Goal: Task Accomplishment & Management: Use online tool/utility

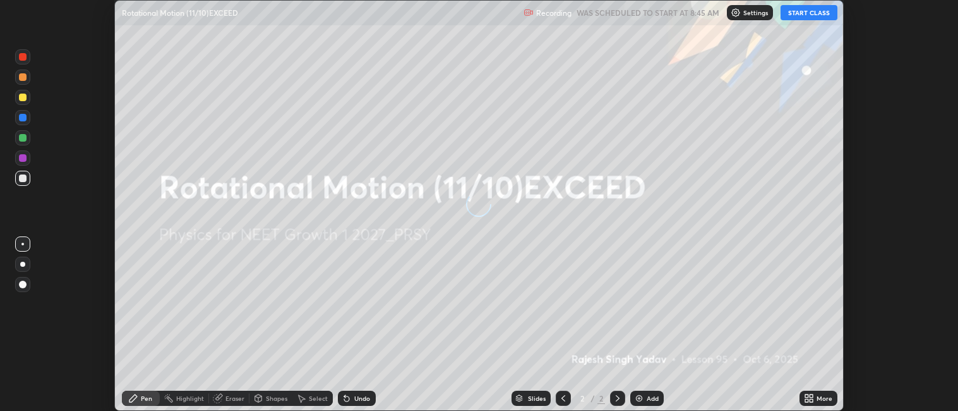
scroll to position [411, 958]
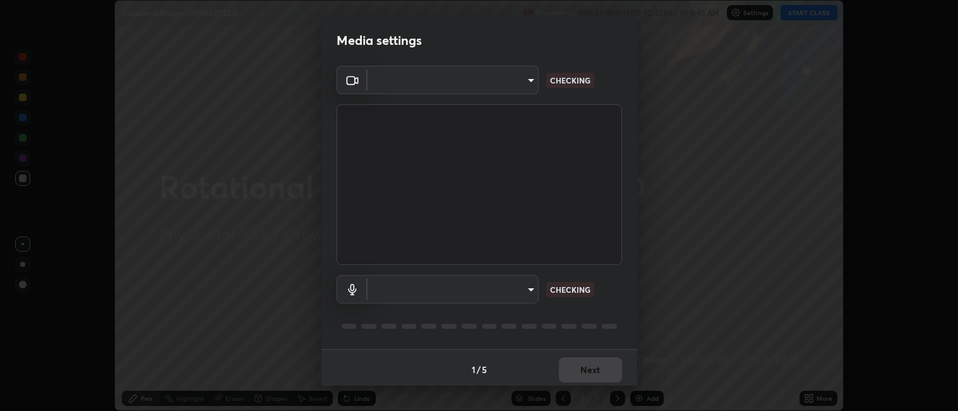
type input "052f9b30e05f62bb2e590cb50044ac96a00de3eab8a32c7a625fc31ec407be61"
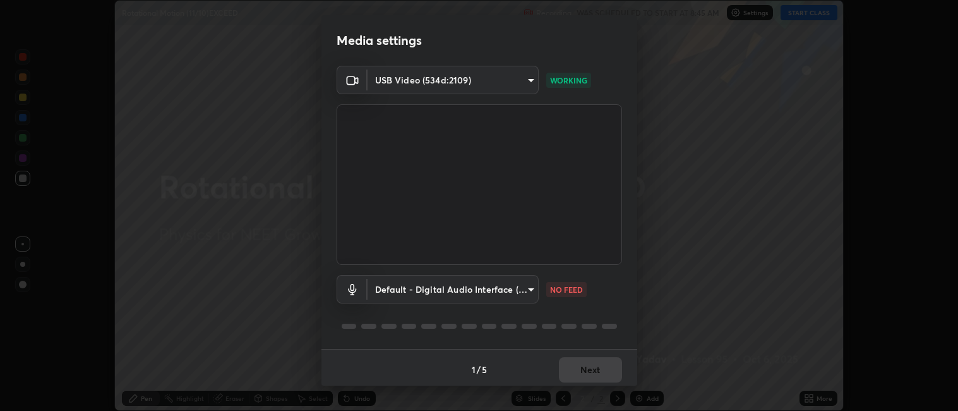
click at [495, 288] on body "Erase all Rotational Motion (11/10)EXCEED Recording WAS SCHEDULED TO START AT 8…" at bounding box center [479, 205] width 958 height 411
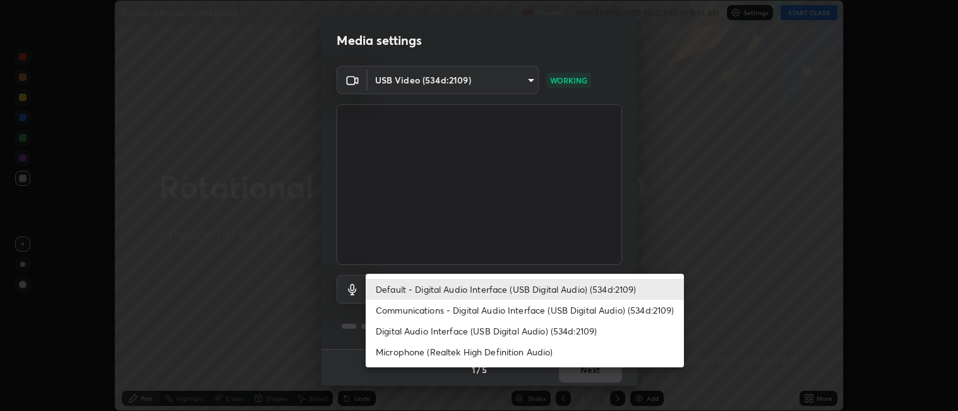
click at [465, 329] on li "Digital Audio Interface (USB Digital Audio) (534d:2109)" at bounding box center [525, 330] width 318 height 21
type input "e10a7125e7494e57598a8ac71207e03756dcaea18aa82df0ae2f868a8eb93e87"
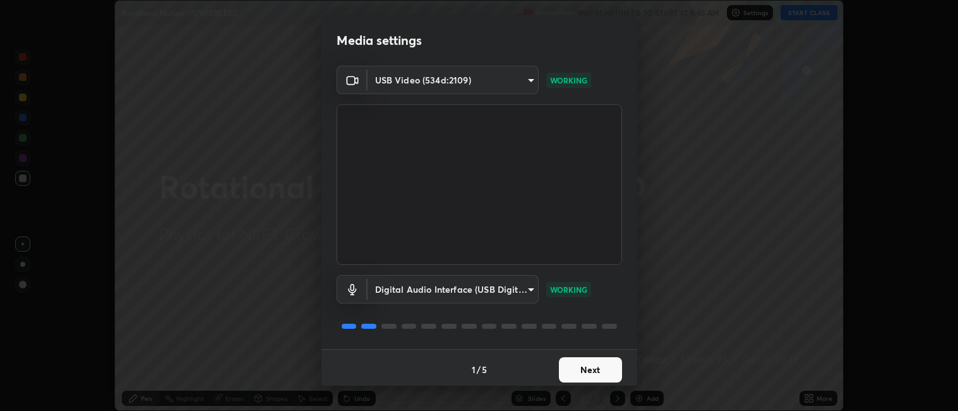
click at [582, 368] on button "Next" at bounding box center [590, 369] width 63 height 25
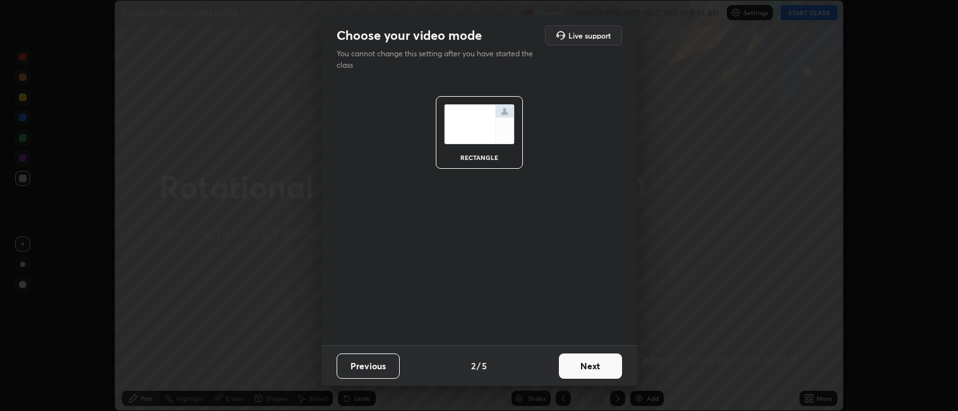
click at [580, 357] on button "Next" at bounding box center [590, 365] width 63 height 25
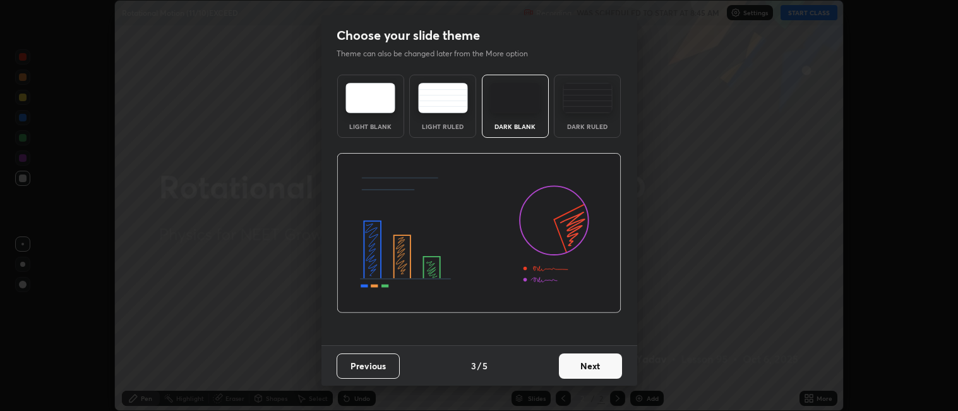
click at [584, 111] on img at bounding box center [588, 98] width 50 height 30
click at [584, 364] on button "Next" at bounding box center [590, 365] width 63 height 25
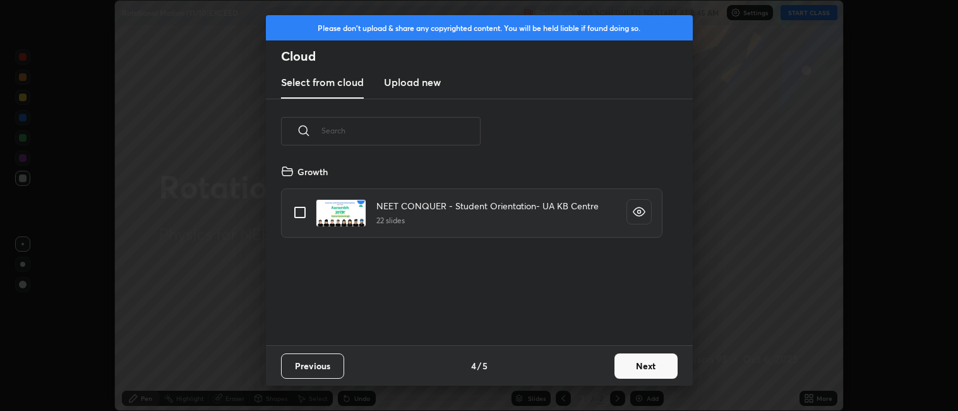
scroll to position [181, 406]
click at [419, 83] on h3 "Upload new" at bounding box center [412, 82] width 57 height 15
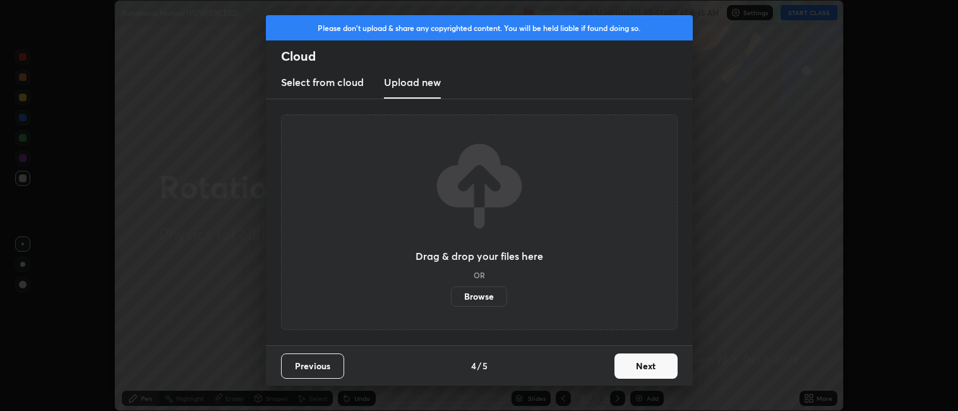
click at [479, 298] on label "Browse" at bounding box center [479, 296] width 56 height 20
click at [451, 298] on input "Browse" at bounding box center [451, 296] width 0 height 20
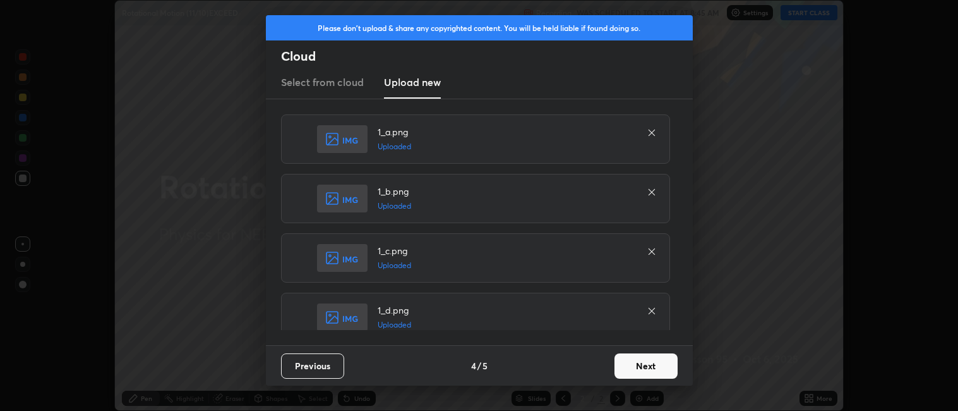
click at [646, 364] on button "Next" at bounding box center [646, 365] width 63 height 25
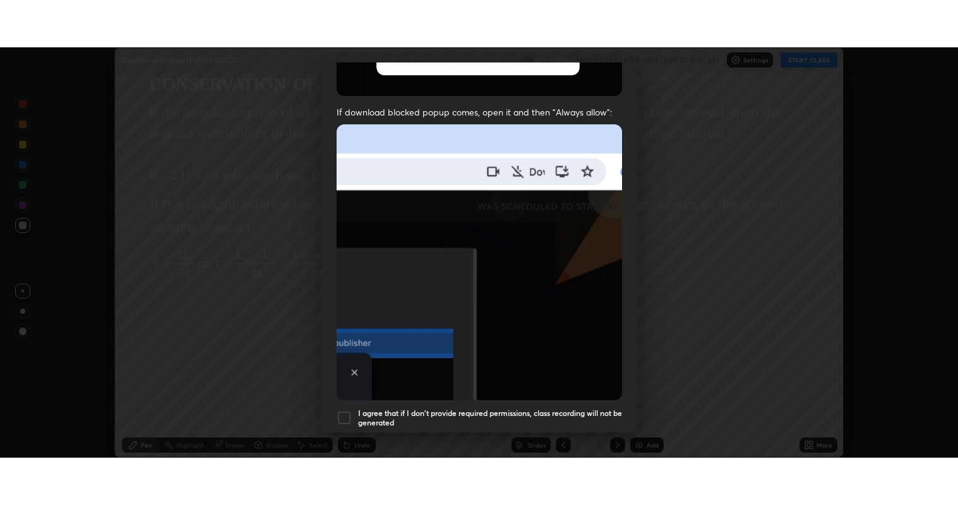
scroll to position [261, 0]
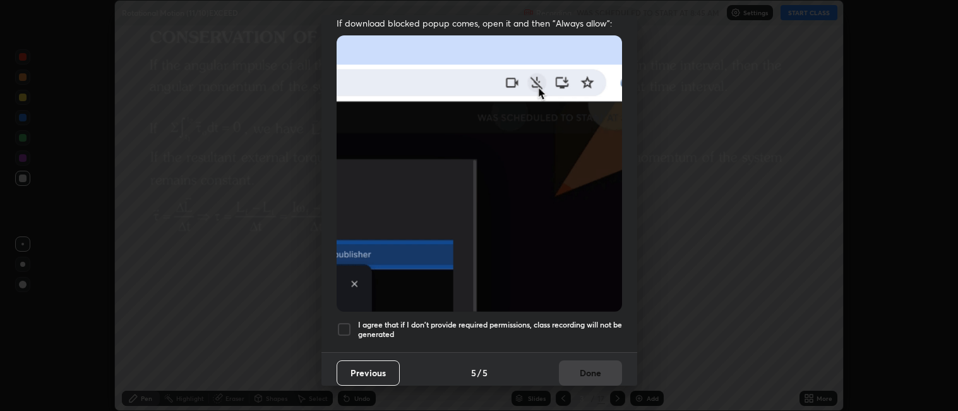
click at [349, 322] on div at bounding box center [344, 329] width 15 height 15
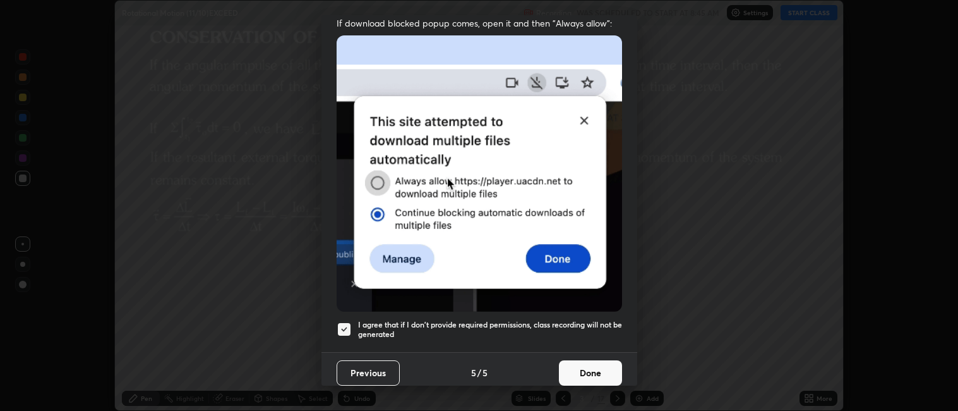
click at [582, 360] on button "Done" at bounding box center [590, 372] width 63 height 25
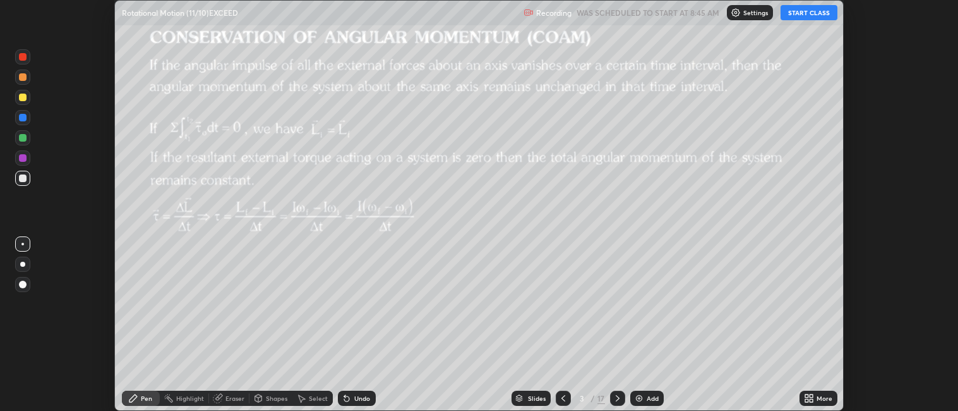
click at [820, 400] on div "More" at bounding box center [825, 398] width 16 height 6
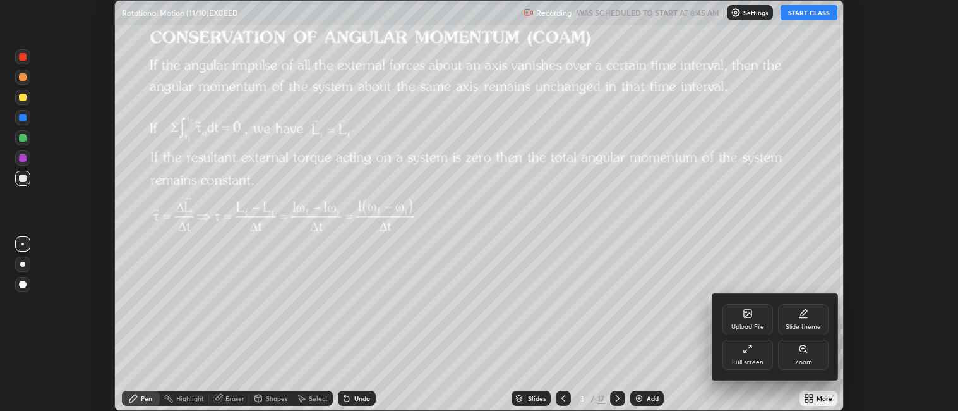
click at [754, 356] on div "Full screen" at bounding box center [748, 354] width 51 height 30
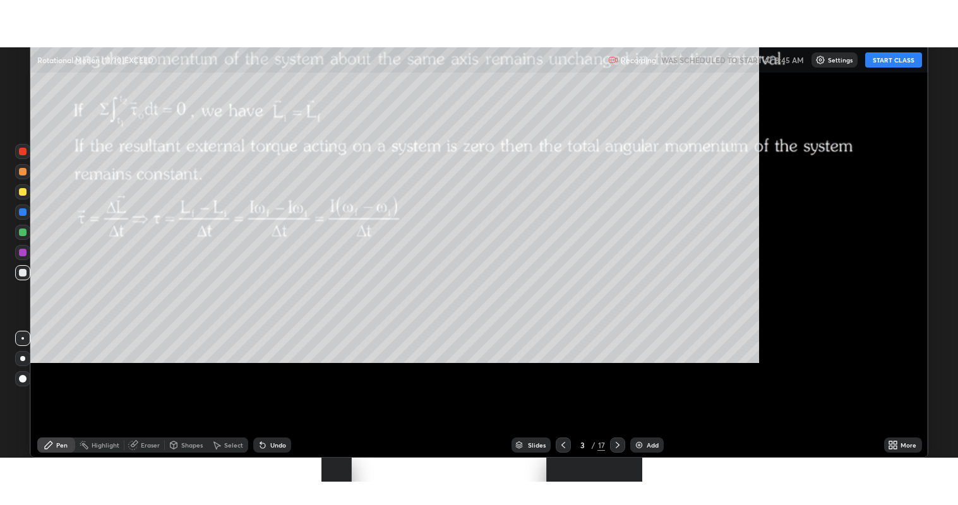
scroll to position [505, 958]
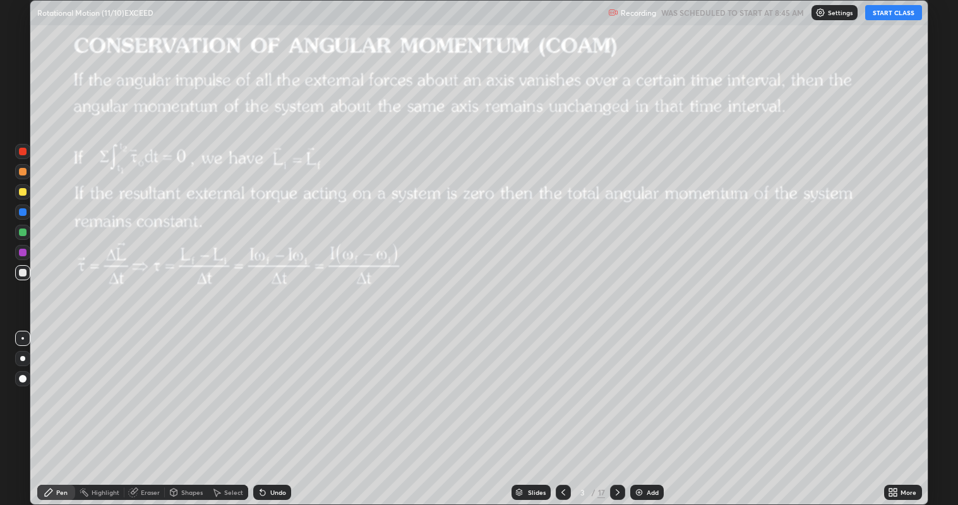
click at [562, 410] on icon at bounding box center [563, 493] width 10 height 10
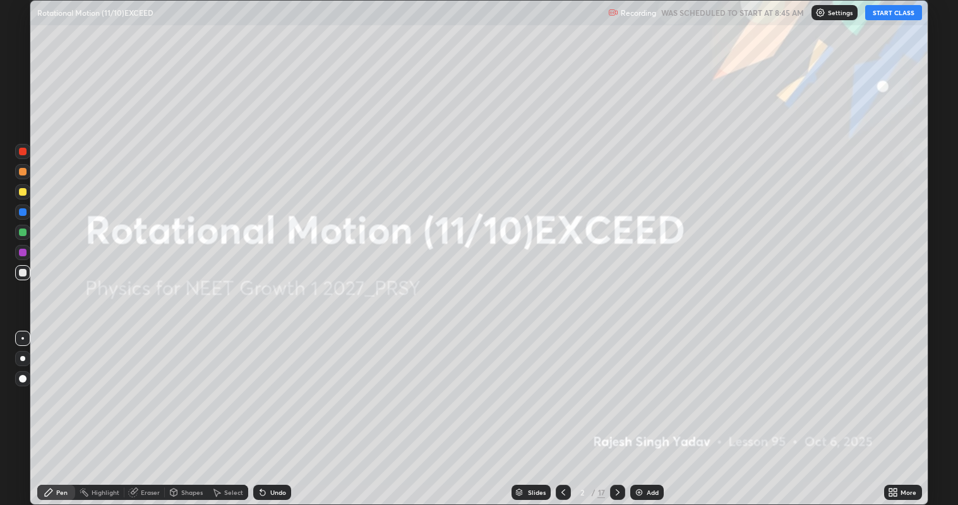
click at [896, 13] on button "START CLASS" at bounding box center [893, 12] width 57 height 15
click at [618, 410] on icon at bounding box center [618, 493] width 10 height 10
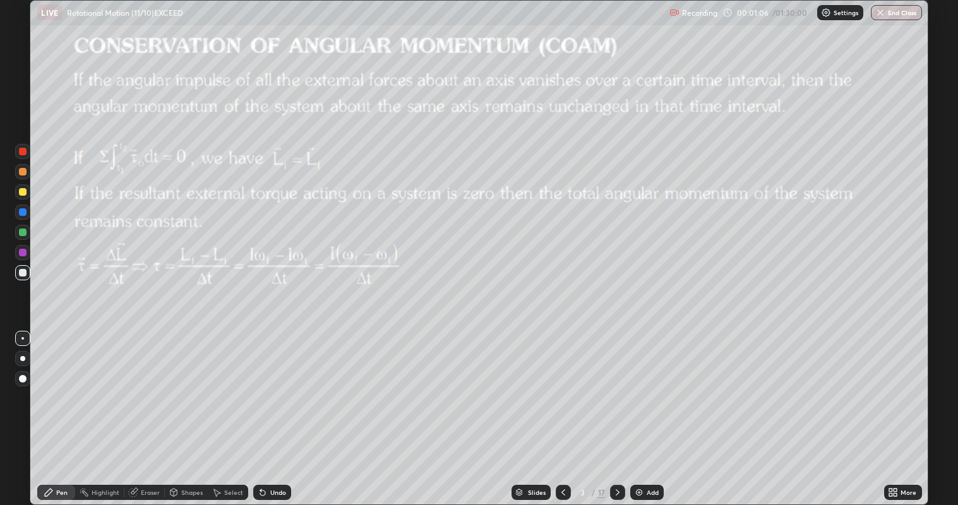
click at [23, 358] on div at bounding box center [22, 358] width 5 height 5
click at [26, 190] on div at bounding box center [23, 192] width 8 height 8
click at [616, 410] on icon at bounding box center [618, 493] width 10 height 10
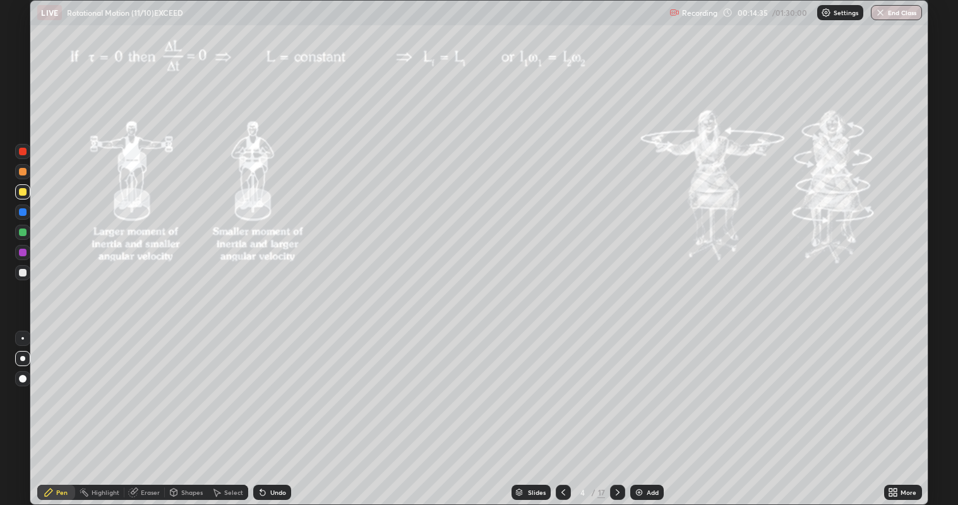
click at [615, 410] on icon at bounding box center [618, 493] width 10 height 10
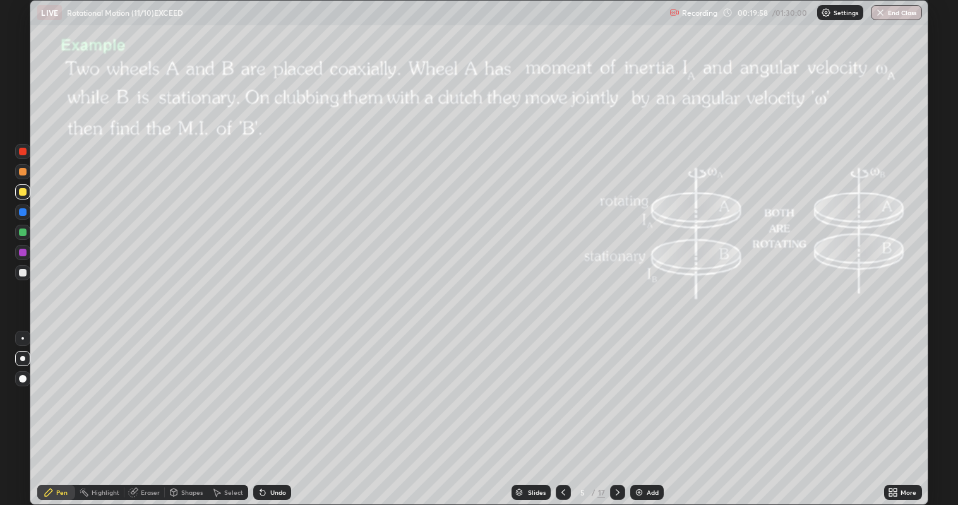
click at [23, 192] on div at bounding box center [23, 192] width 8 height 8
click at [25, 172] on div at bounding box center [23, 172] width 8 height 8
click at [616, 410] on icon at bounding box center [618, 493] width 4 height 6
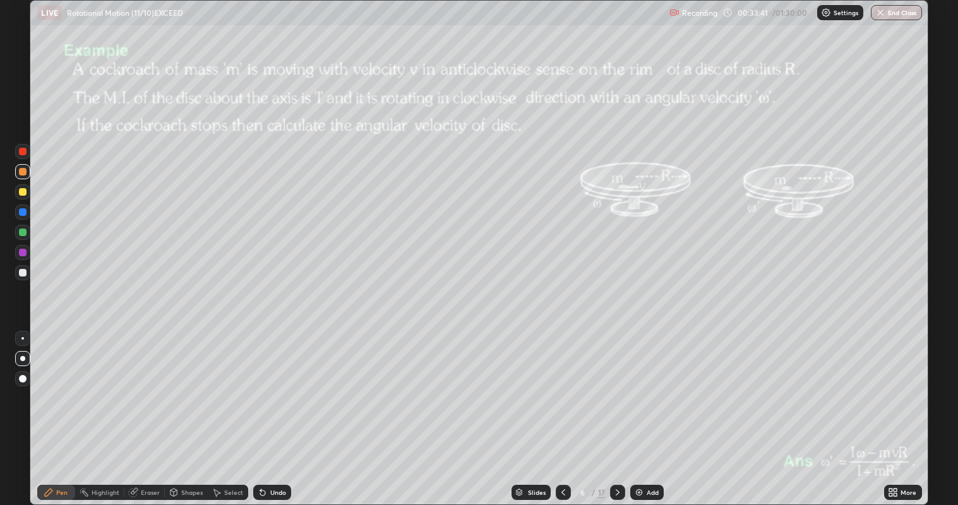
click at [616, 410] on icon at bounding box center [618, 493] width 10 height 10
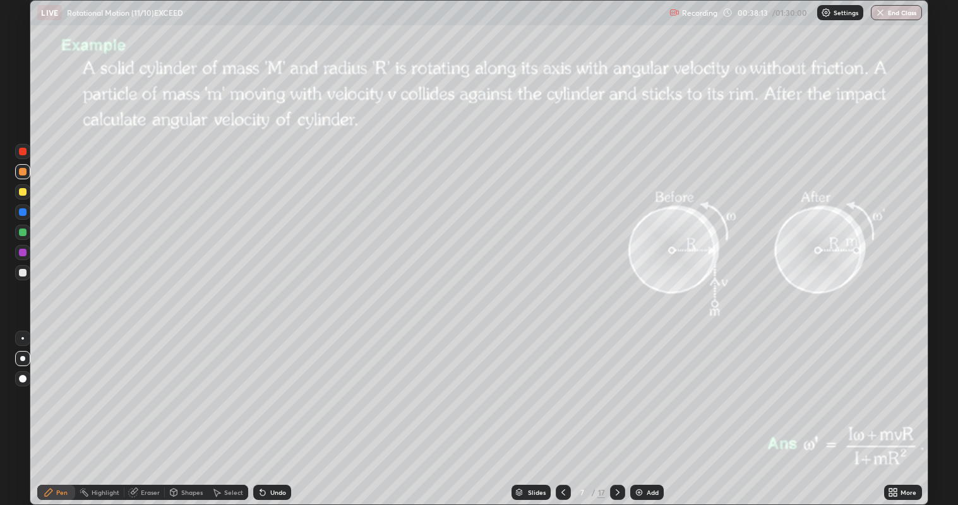
click at [24, 191] on div at bounding box center [23, 192] width 8 height 8
click at [616, 410] on icon at bounding box center [618, 493] width 10 height 10
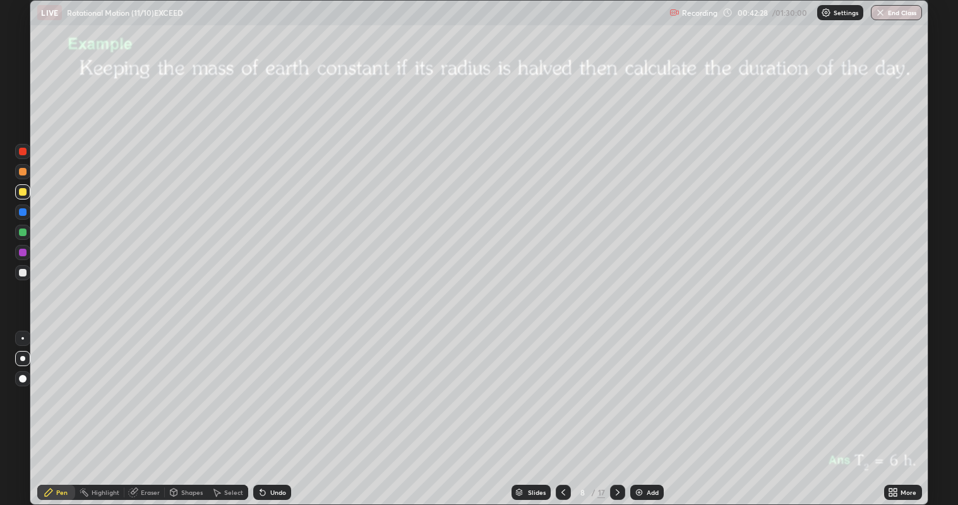
click at [188, 410] on div "Shapes" at bounding box center [191, 493] width 21 height 6
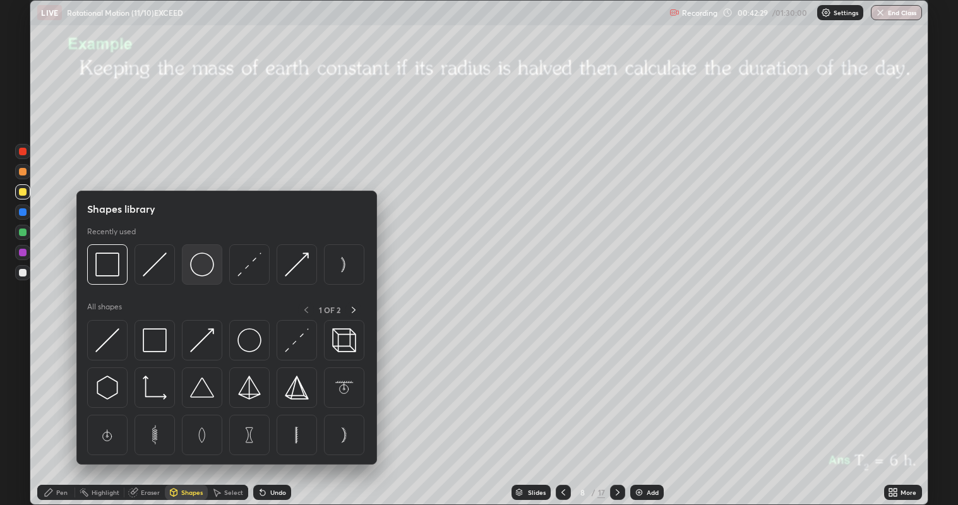
click at [210, 274] on img at bounding box center [202, 265] width 24 height 24
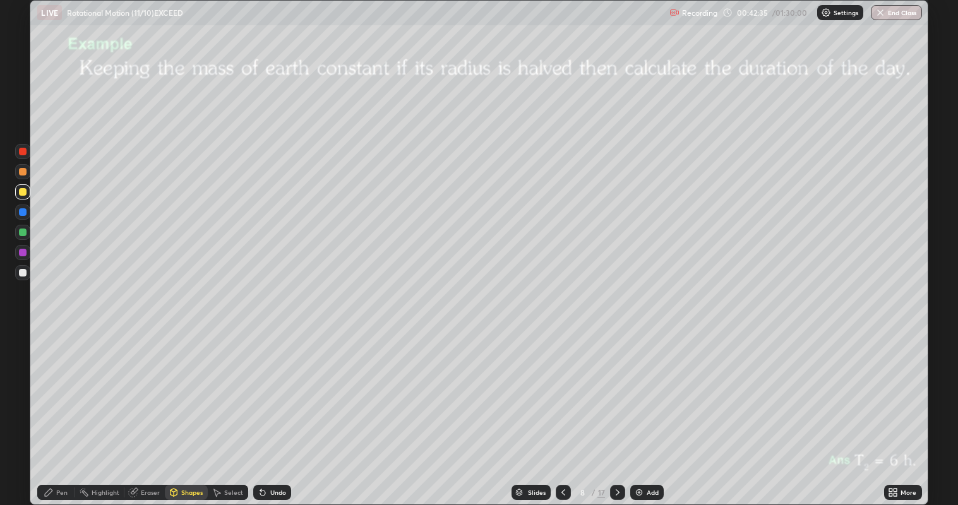
click at [182, 410] on div "Shapes" at bounding box center [191, 493] width 21 height 6
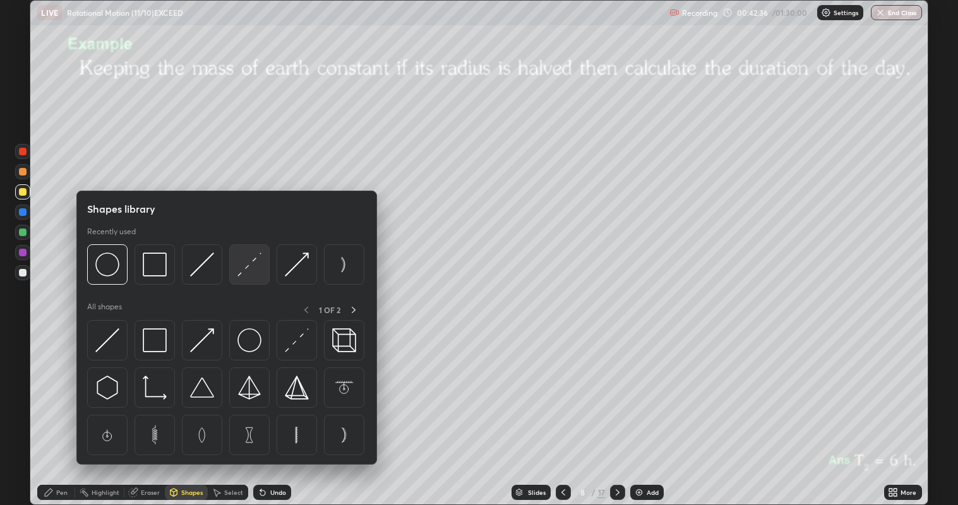
click at [243, 269] on img at bounding box center [249, 265] width 24 height 24
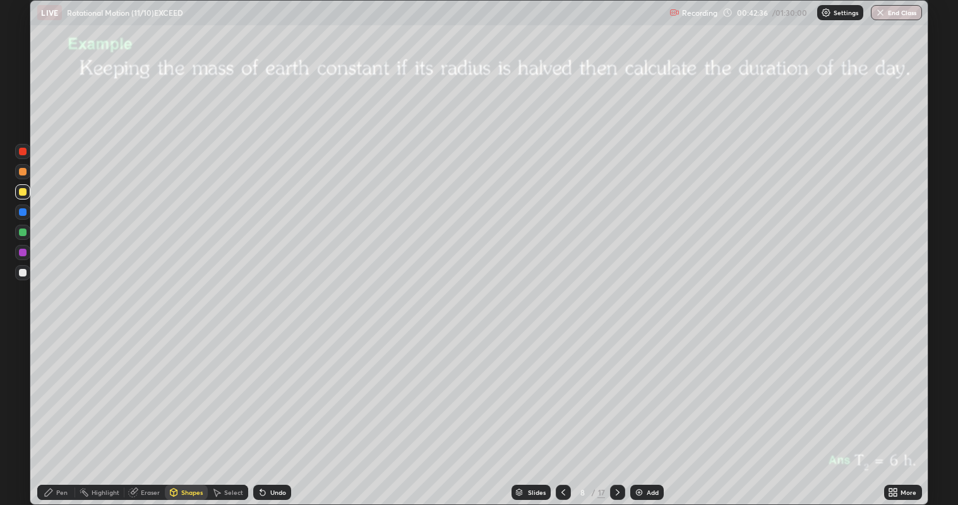
click at [21, 276] on div at bounding box center [23, 273] width 8 height 8
click at [59, 410] on div "Pen" at bounding box center [61, 493] width 11 height 6
click at [24, 174] on div at bounding box center [23, 172] width 8 height 8
click at [616, 410] on icon at bounding box center [618, 493] width 10 height 10
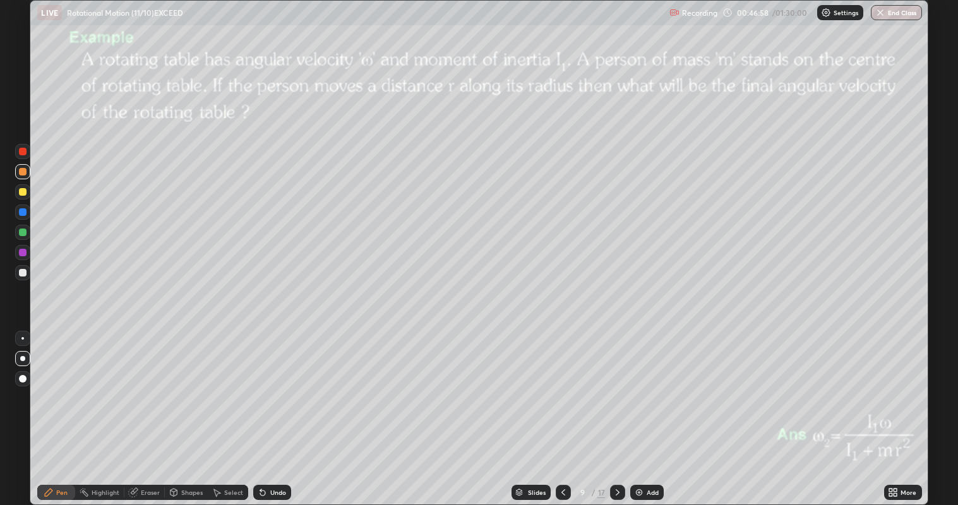
click at [188, 410] on div "Shapes" at bounding box center [191, 493] width 21 height 6
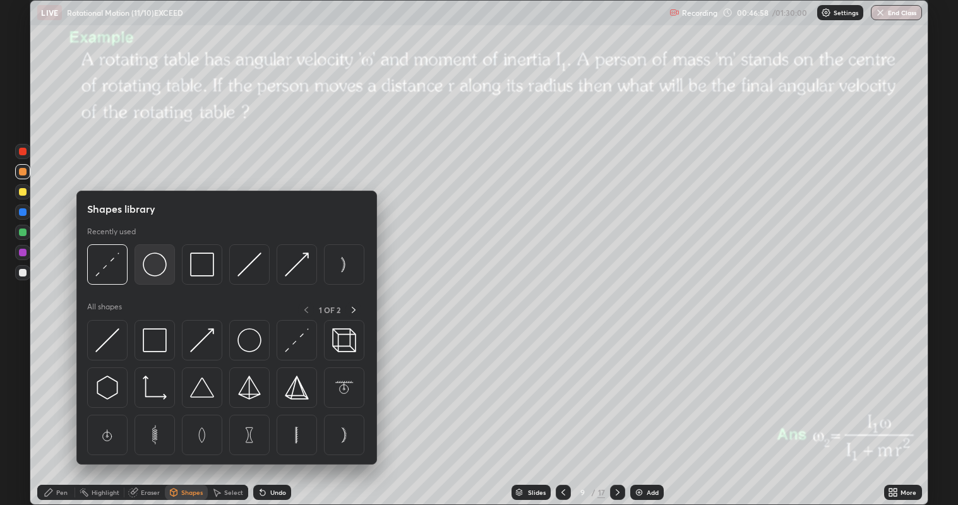
click at [160, 273] on img at bounding box center [155, 265] width 24 height 24
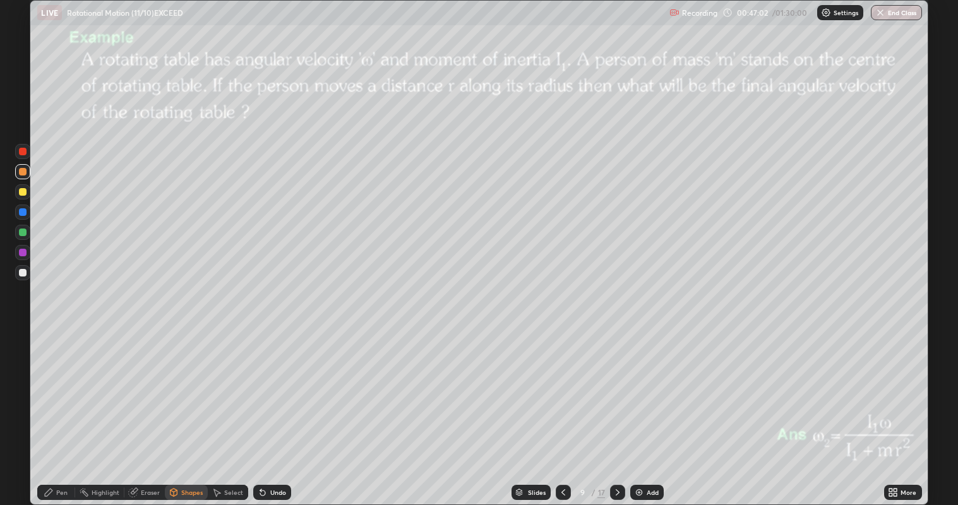
click at [179, 410] on div "Shapes" at bounding box center [186, 492] width 43 height 15
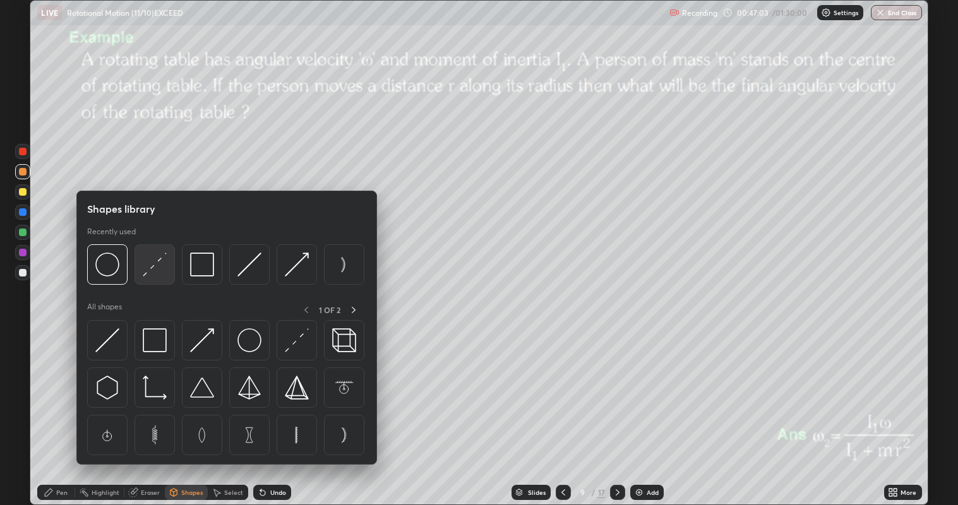
click at [152, 264] on img at bounding box center [155, 265] width 24 height 24
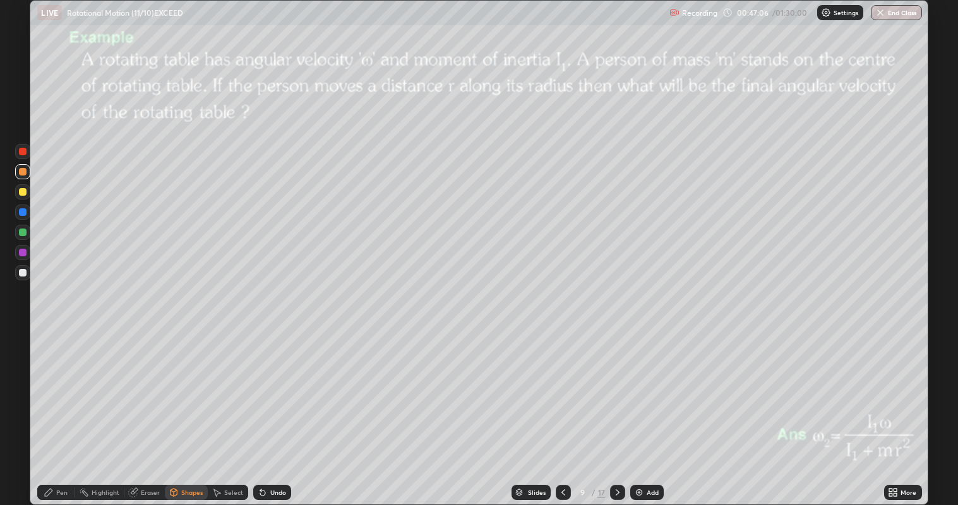
click at [53, 410] on icon at bounding box center [49, 493] width 10 height 10
click at [23, 275] on div at bounding box center [23, 273] width 8 height 8
click at [184, 410] on div "Shapes" at bounding box center [191, 493] width 21 height 6
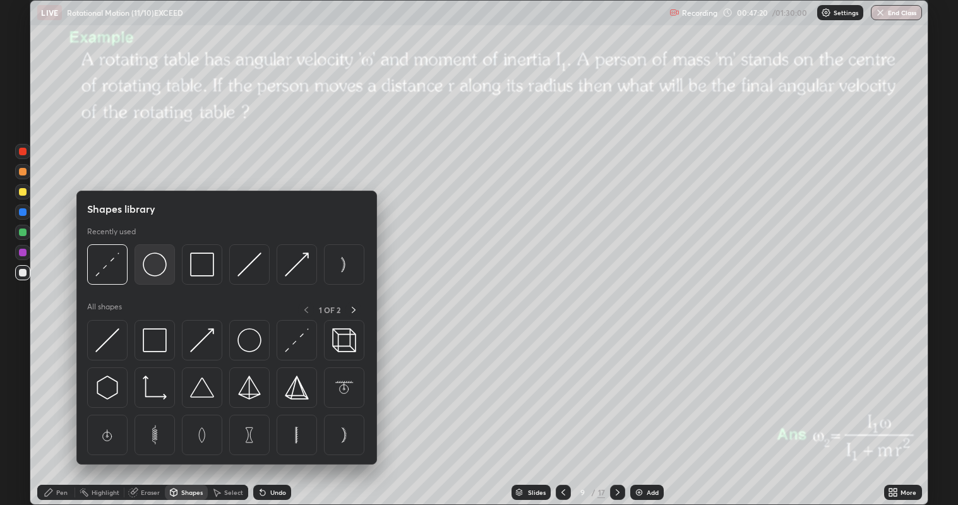
click at [161, 272] on img at bounding box center [155, 265] width 24 height 24
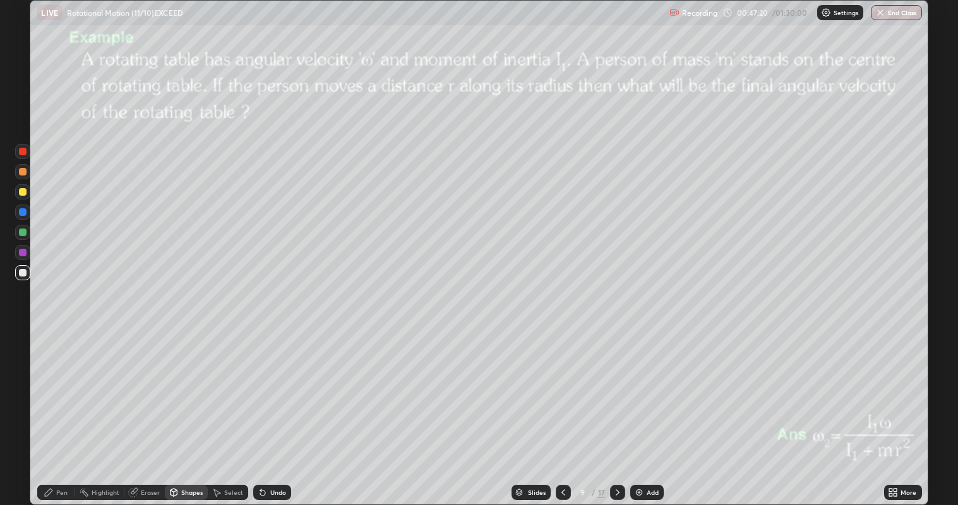
click at [23, 193] on div at bounding box center [23, 192] width 8 height 8
click at [23, 171] on div at bounding box center [23, 172] width 8 height 8
click at [189, 410] on div "Shapes" at bounding box center [191, 493] width 21 height 6
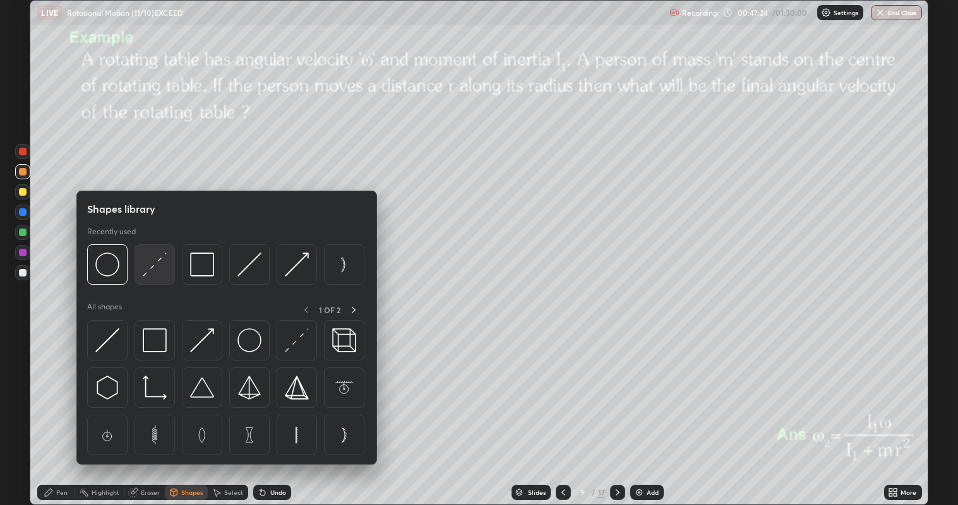
click at [155, 258] on img at bounding box center [155, 265] width 24 height 24
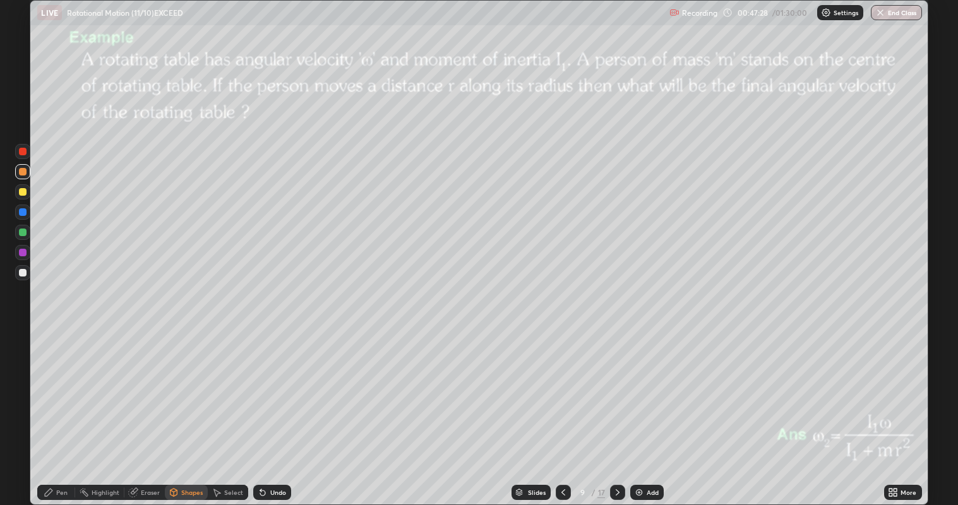
click at [57, 410] on div "Pen" at bounding box center [61, 493] width 11 height 6
click at [24, 272] on div at bounding box center [23, 273] width 8 height 8
click at [189, 410] on div "Shapes" at bounding box center [191, 493] width 21 height 6
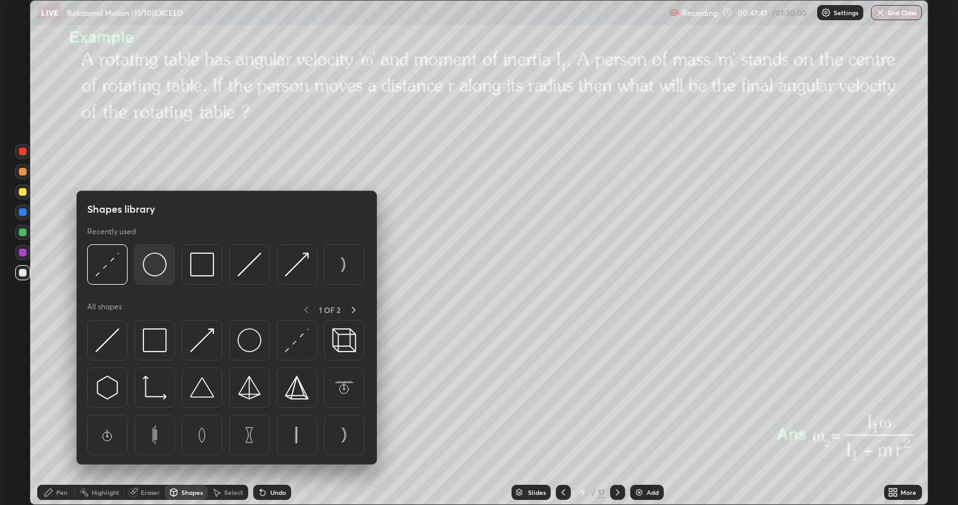
click at [154, 271] on img at bounding box center [155, 265] width 24 height 24
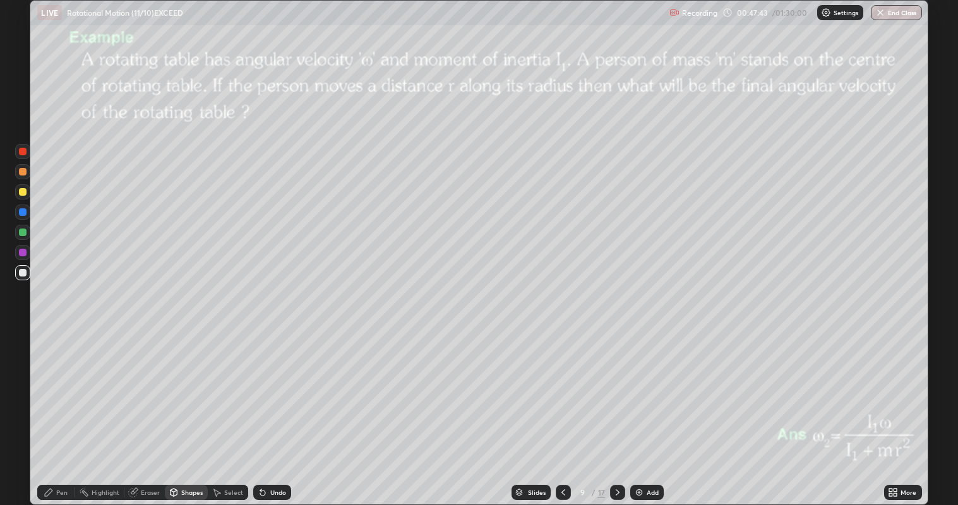
click at [23, 274] on div at bounding box center [23, 273] width 8 height 8
click at [23, 192] on div at bounding box center [23, 192] width 8 height 8
click at [51, 410] on icon at bounding box center [49, 493] width 10 height 10
click at [23, 270] on div at bounding box center [23, 273] width 8 height 8
click at [618, 410] on icon at bounding box center [618, 493] width 10 height 10
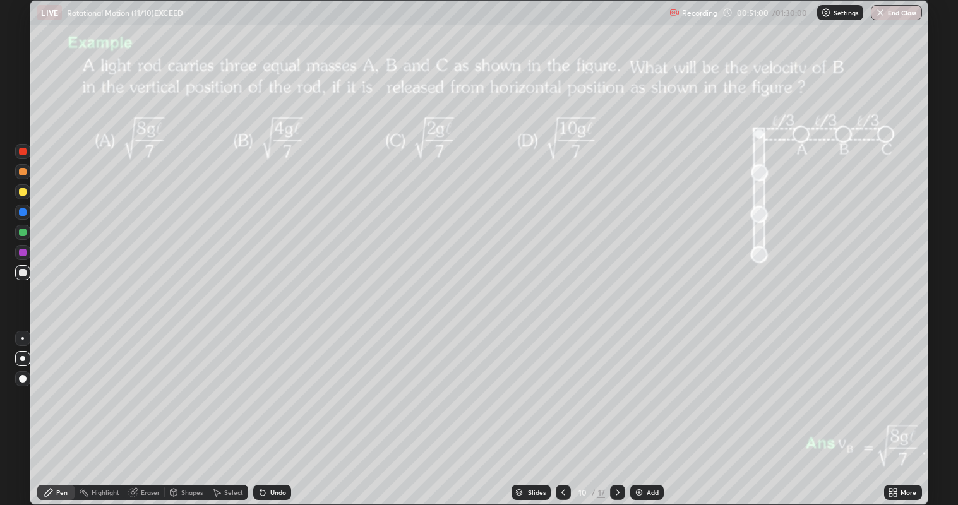
click at [23, 172] on div at bounding box center [23, 172] width 8 height 8
click at [618, 410] on icon at bounding box center [618, 493] width 10 height 10
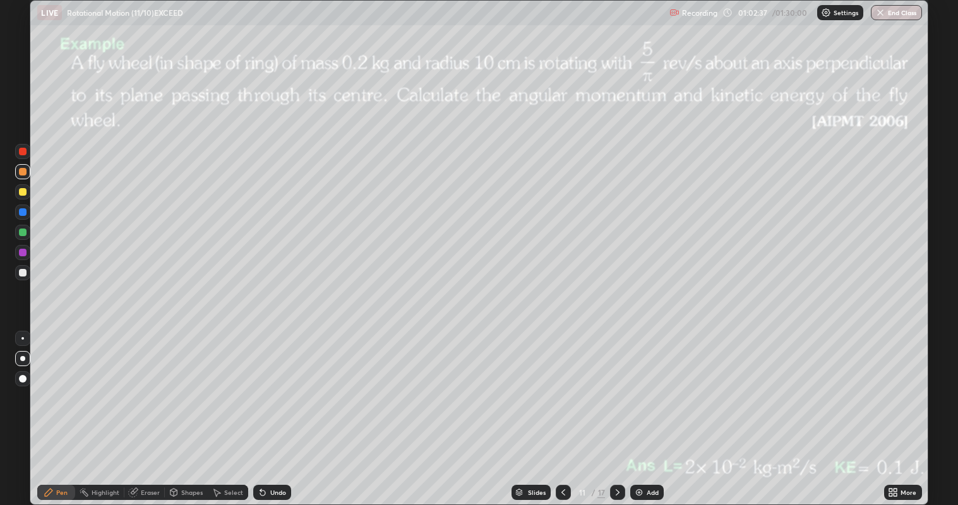
click at [189, 410] on div "Shapes" at bounding box center [191, 493] width 21 height 6
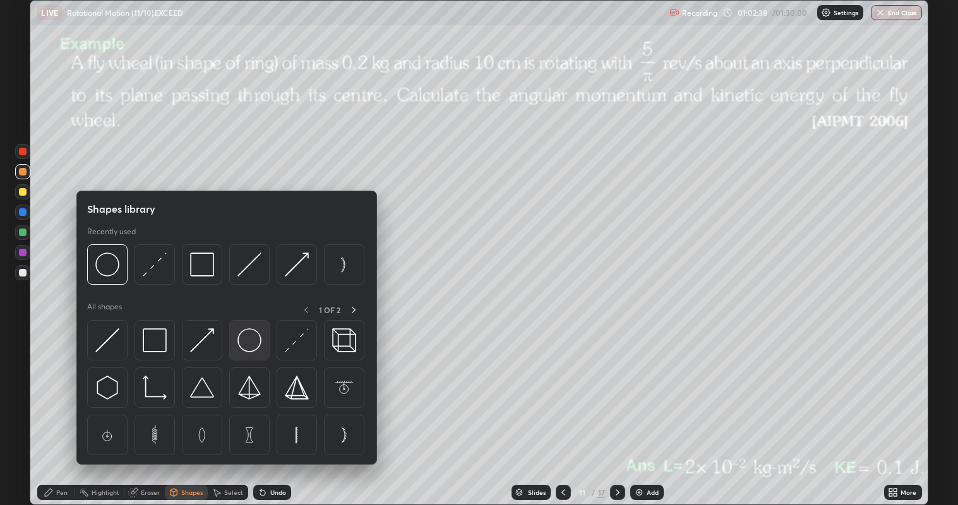
click at [249, 344] on img at bounding box center [249, 340] width 24 height 24
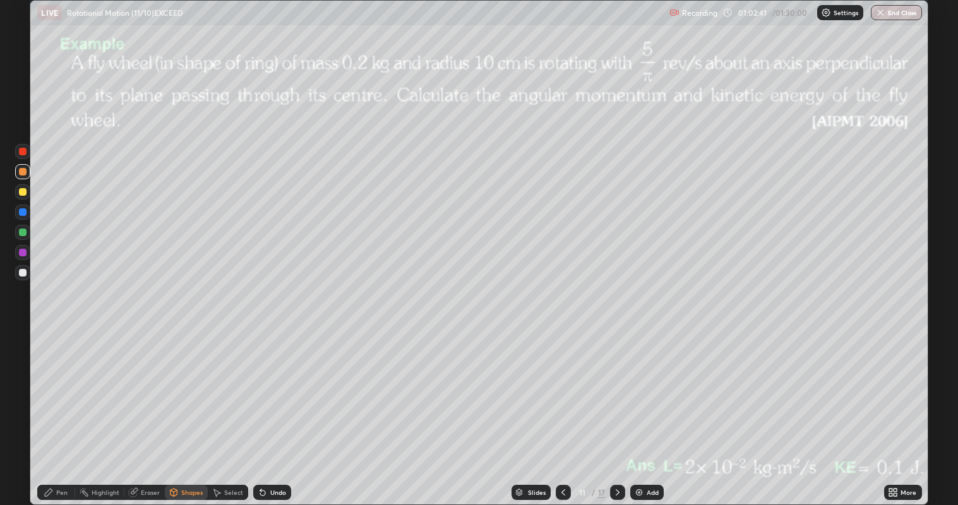
click at [180, 410] on div "Shapes" at bounding box center [186, 492] width 43 height 15
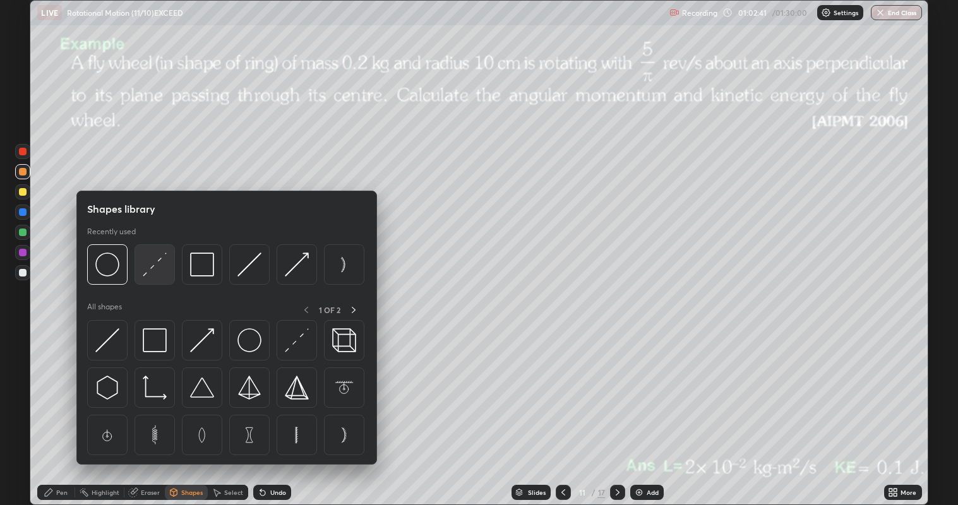
click at [154, 268] on img at bounding box center [155, 265] width 24 height 24
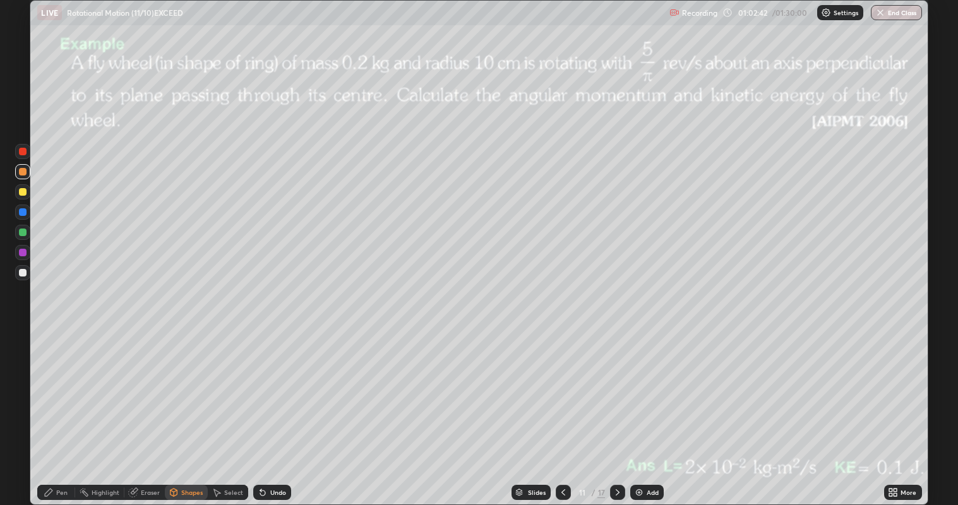
click at [23, 271] on div at bounding box center [23, 273] width 8 height 8
click at [57, 410] on div "Pen" at bounding box center [61, 493] width 11 height 6
click at [232, 410] on div "Select" at bounding box center [233, 493] width 19 height 6
click at [323, 310] on div "0 ° Undo Copy Duplicate Duplicate to new slide Delete" at bounding box center [479, 253] width 898 height 505
click at [278, 323] on div "0 ° Undo Copy Duplicate Duplicate to new slide Delete" at bounding box center [479, 253] width 898 height 505
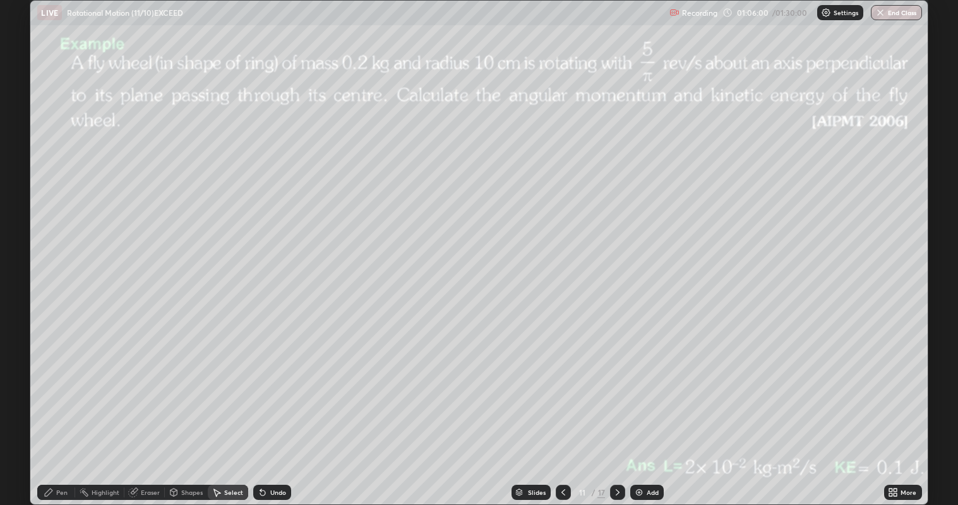
click at [63, 410] on div "Pen" at bounding box center [61, 493] width 11 height 6
click at [25, 174] on div at bounding box center [23, 172] width 8 height 8
click at [23, 270] on div at bounding box center [23, 273] width 8 height 8
click at [616, 410] on icon at bounding box center [618, 493] width 10 height 10
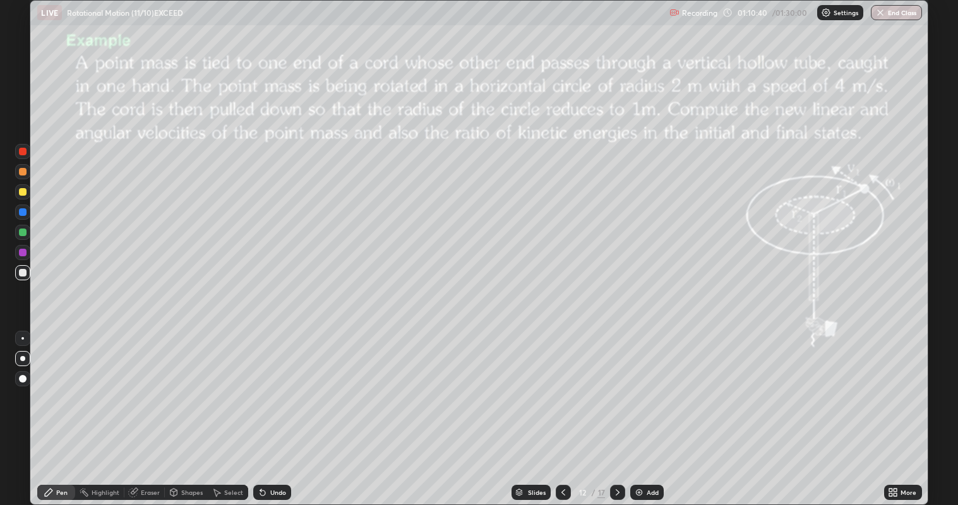
click at [23, 192] on div at bounding box center [23, 192] width 8 height 8
click at [147, 410] on div "Eraser" at bounding box center [150, 493] width 19 height 6
click at [57, 410] on div "Pen" at bounding box center [61, 493] width 11 height 6
click at [618, 410] on icon at bounding box center [618, 493] width 10 height 10
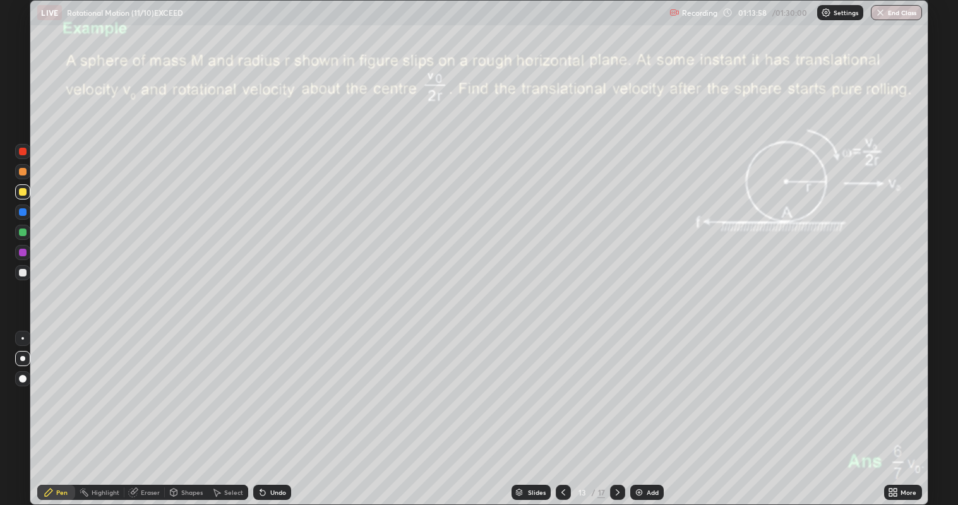
click at [565, 410] on icon at bounding box center [563, 493] width 10 height 10
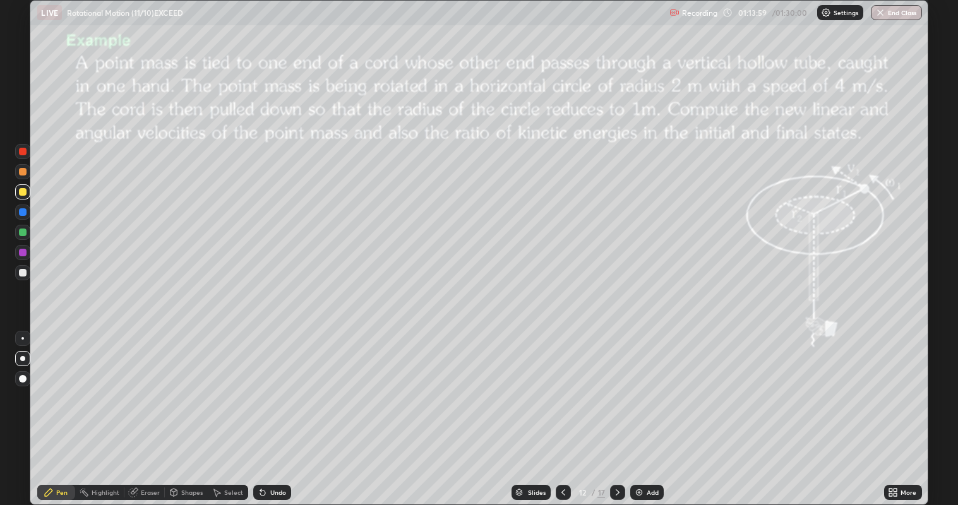
click at [647, 410] on div "Add" at bounding box center [653, 493] width 12 height 6
click at [182, 410] on div "Shapes" at bounding box center [191, 493] width 21 height 6
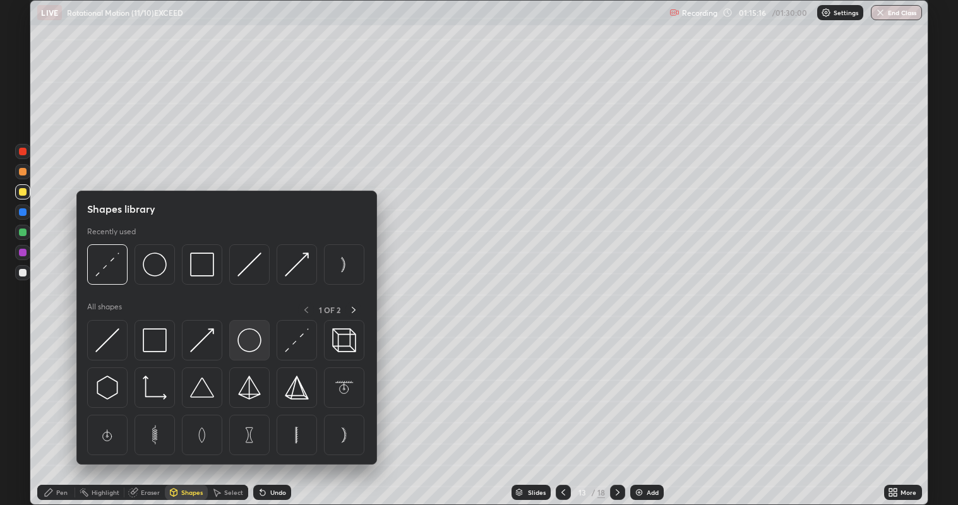
click at [248, 339] on img at bounding box center [249, 340] width 24 height 24
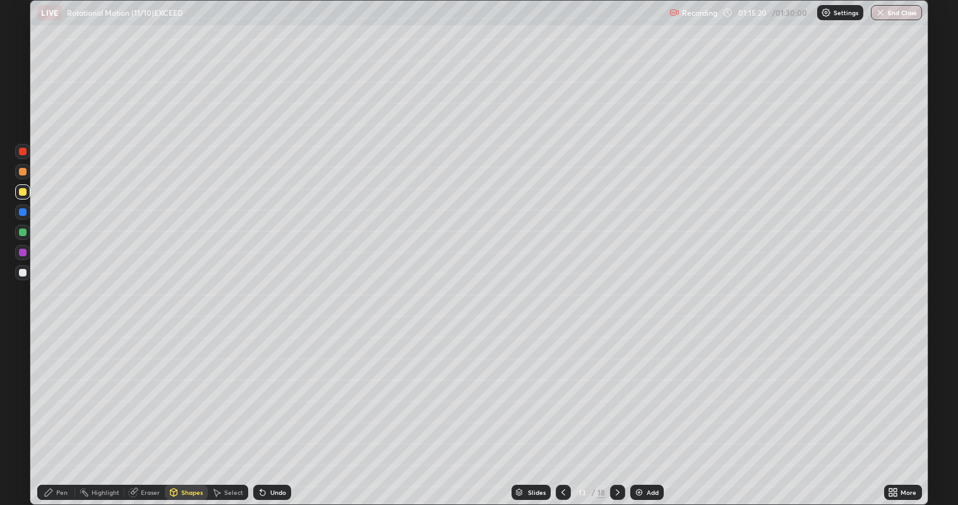
click at [23, 273] on div at bounding box center [23, 273] width 8 height 8
click at [186, 410] on div "Shapes" at bounding box center [191, 493] width 21 height 6
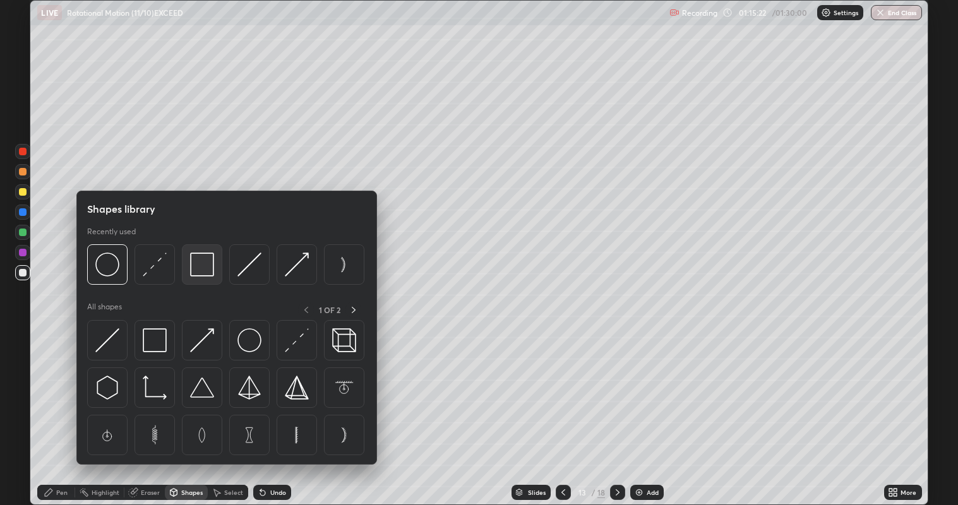
click at [196, 276] on img at bounding box center [202, 265] width 24 height 24
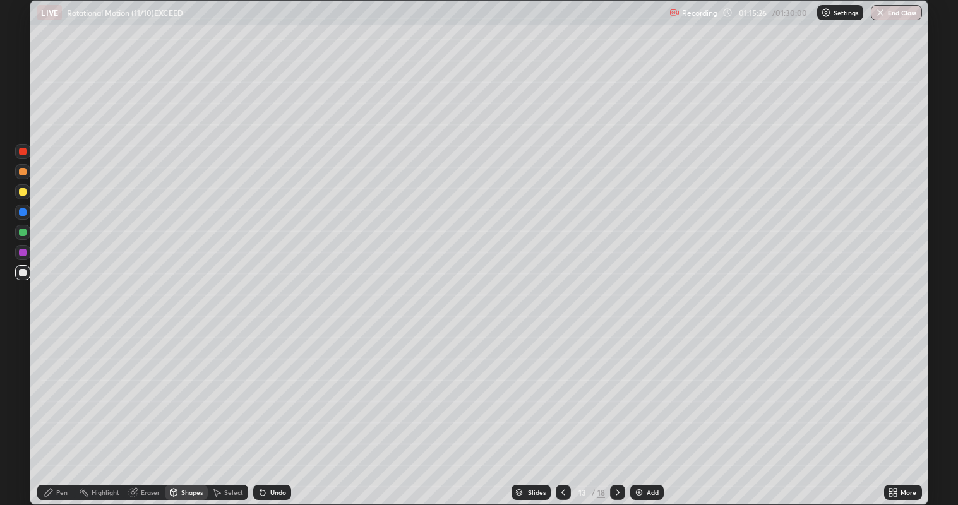
click at [63, 410] on div "Pen" at bounding box center [61, 493] width 11 height 6
click at [25, 171] on div at bounding box center [23, 172] width 8 height 8
click at [23, 232] on div at bounding box center [23, 233] width 8 height 8
click at [25, 174] on div at bounding box center [23, 172] width 8 height 8
click at [231, 410] on div "Select" at bounding box center [233, 493] width 19 height 6
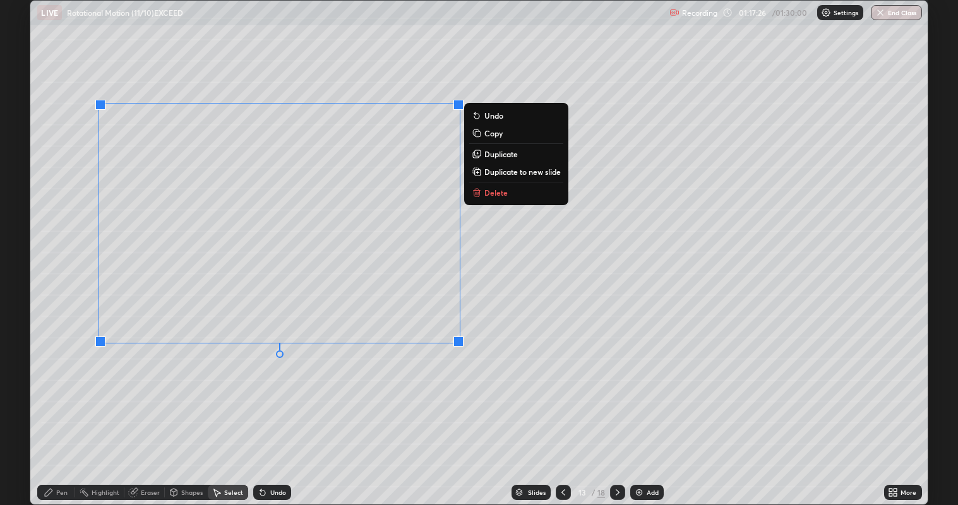
click at [495, 154] on p "Duplicate" at bounding box center [500, 154] width 33 height 10
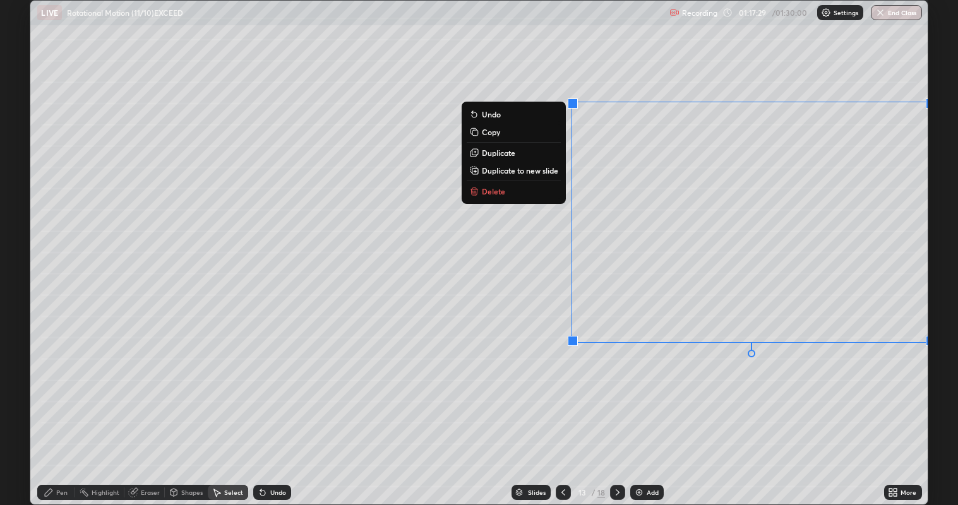
click at [655, 410] on div "0 ° Undo Copy Duplicate Duplicate to new slide Delete" at bounding box center [479, 253] width 898 height 505
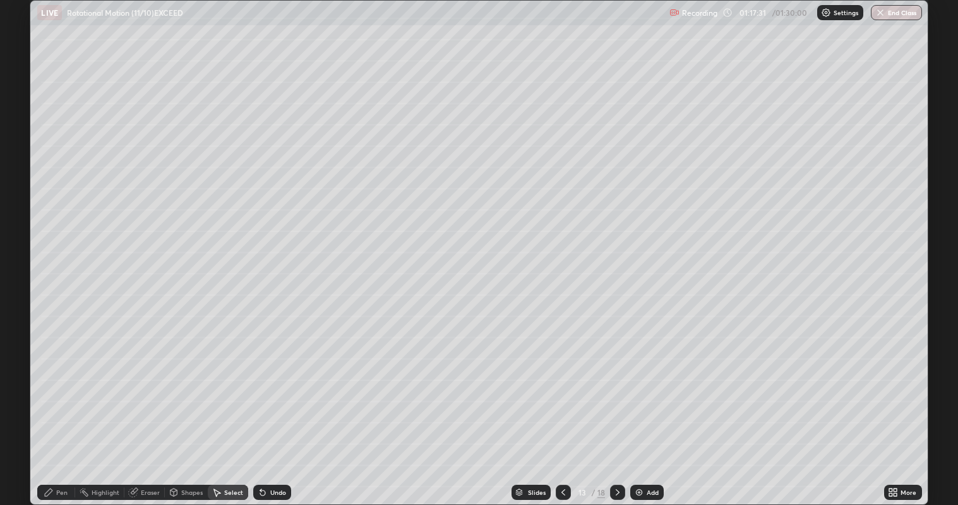
click at [145, 410] on div "Eraser" at bounding box center [150, 493] width 19 height 6
click at [62, 410] on div "Pen" at bounding box center [61, 493] width 11 height 6
click at [25, 210] on div at bounding box center [23, 212] width 8 height 8
click at [149, 410] on div "Eraser" at bounding box center [150, 493] width 19 height 6
click at [56, 410] on div "Pen" at bounding box center [56, 492] width 38 height 15
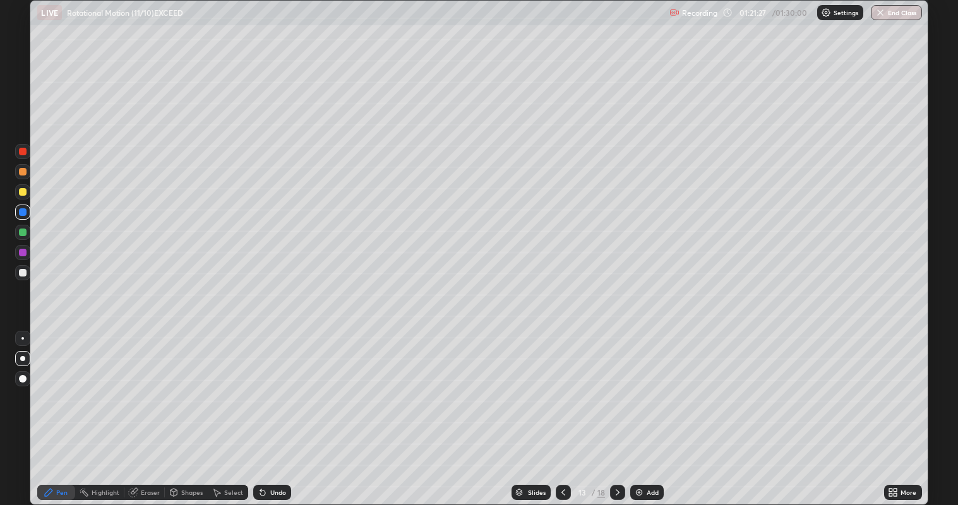
click at [651, 410] on div "Add" at bounding box center [653, 493] width 12 height 6
click at [182, 410] on div "Shapes" at bounding box center [191, 493] width 21 height 6
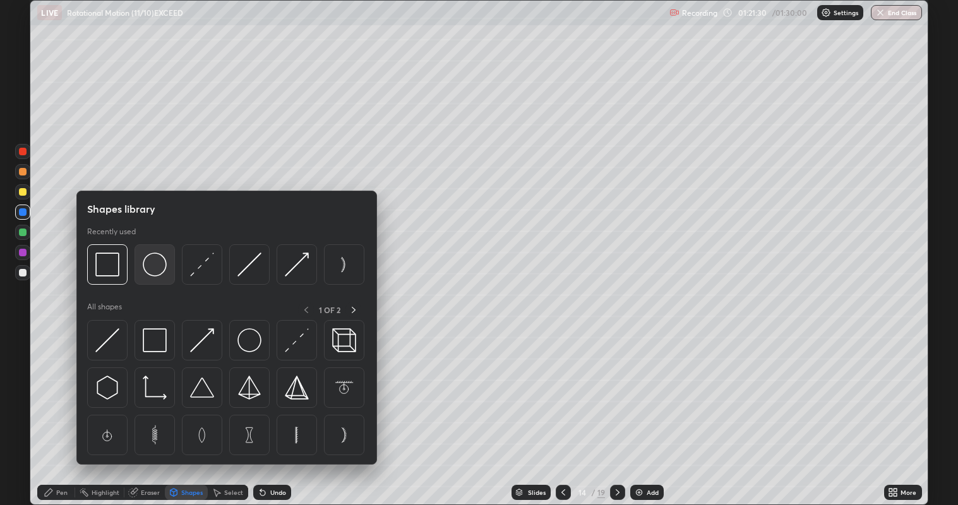
click at [161, 264] on img at bounding box center [155, 265] width 24 height 24
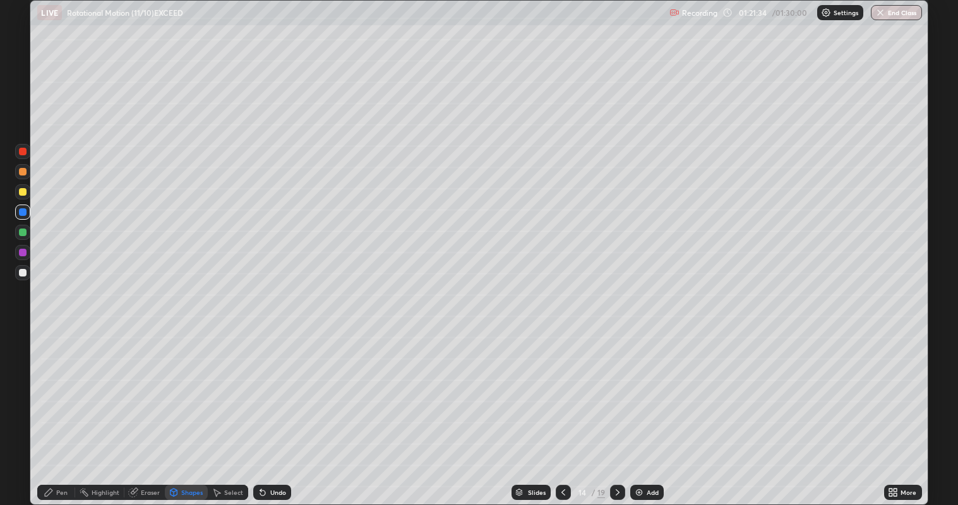
click at [24, 272] on div at bounding box center [23, 273] width 8 height 8
click at [185, 410] on div "Shapes" at bounding box center [191, 493] width 21 height 6
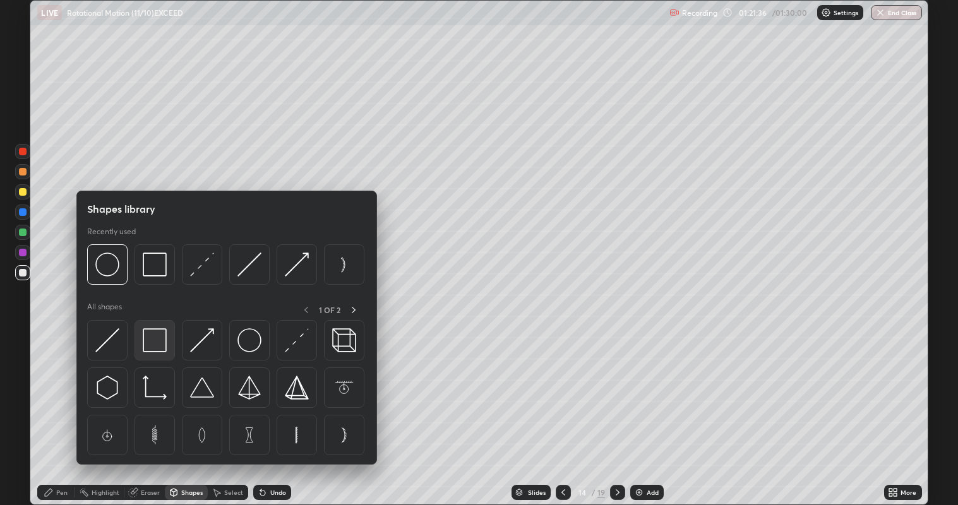
click at [162, 335] on img at bounding box center [155, 340] width 24 height 24
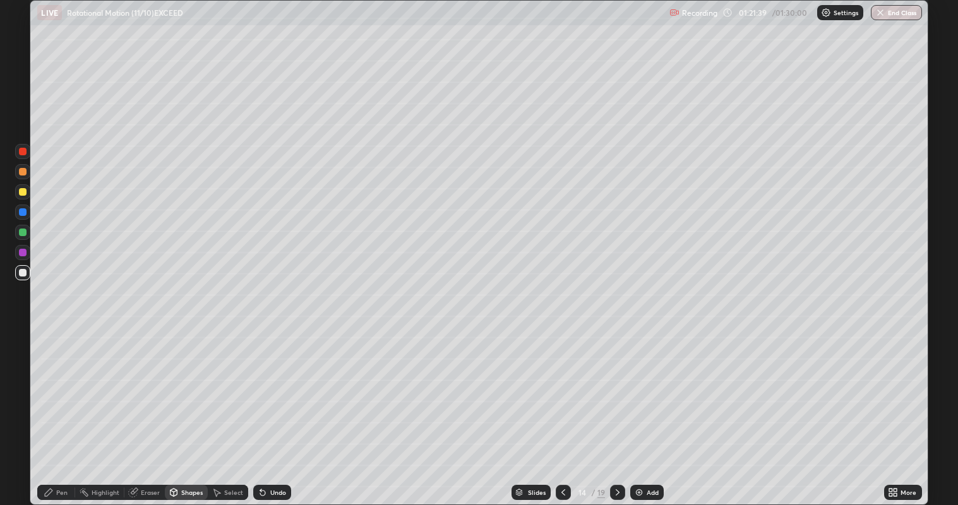
click at [24, 193] on div at bounding box center [23, 192] width 8 height 8
click at [62, 410] on div "Pen" at bounding box center [61, 493] width 11 height 6
click at [645, 410] on div "Add" at bounding box center [646, 492] width 33 height 15
click at [196, 410] on div "Shapes" at bounding box center [191, 493] width 21 height 6
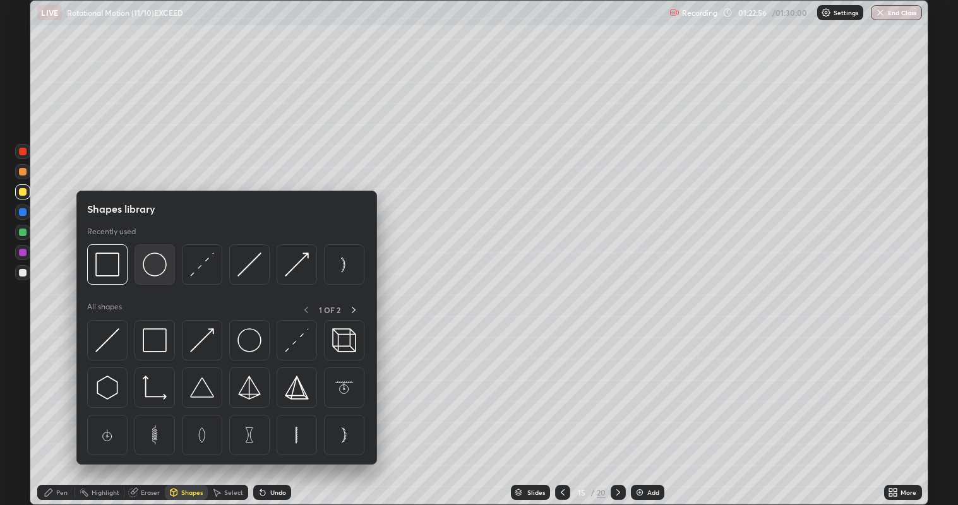
click at [162, 272] on img at bounding box center [155, 265] width 24 height 24
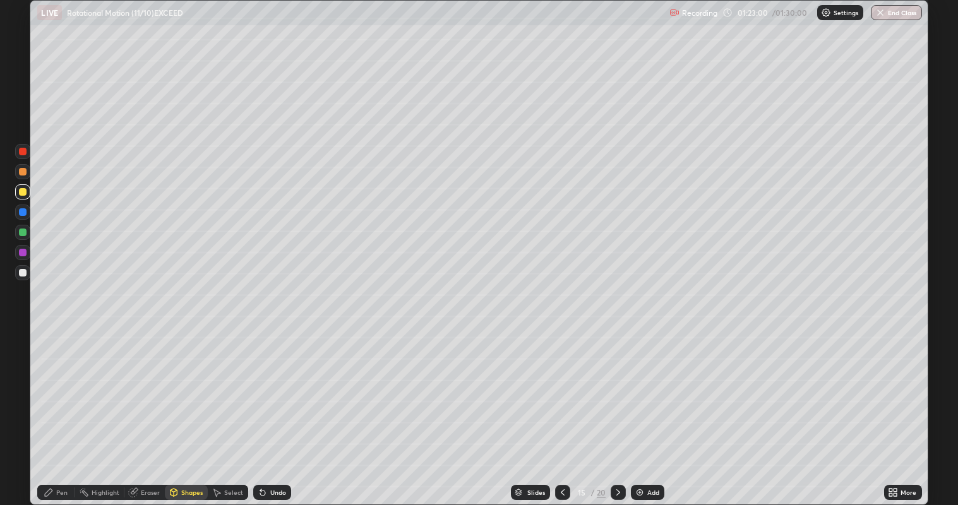
click at [24, 274] on div at bounding box center [23, 273] width 8 height 8
click at [57, 410] on div "Pen" at bounding box center [61, 493] width 11 height 6
click at [899, 15] on button "End Class" at bounding box center [896, 12] width 51 height 15
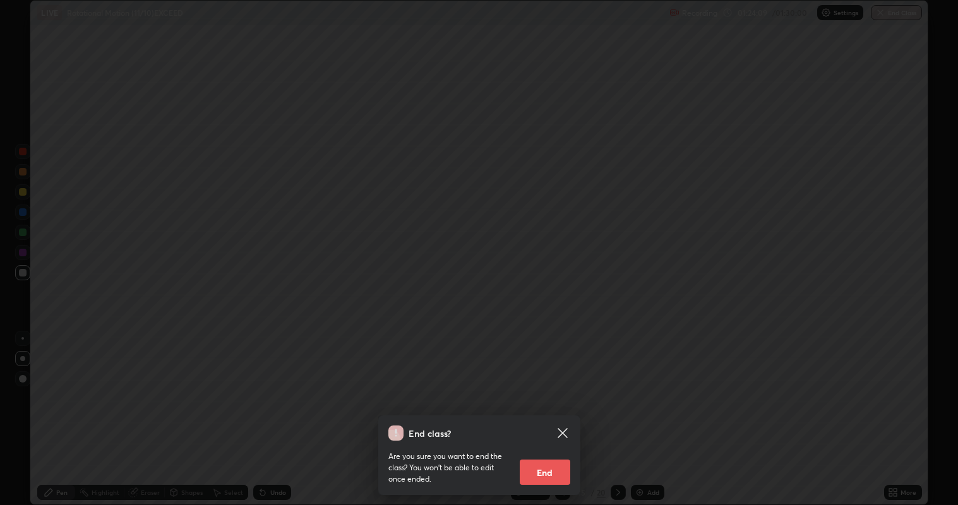
click at [555, 410] on button "End" at bounding box center [545, 472] width 51 height 25
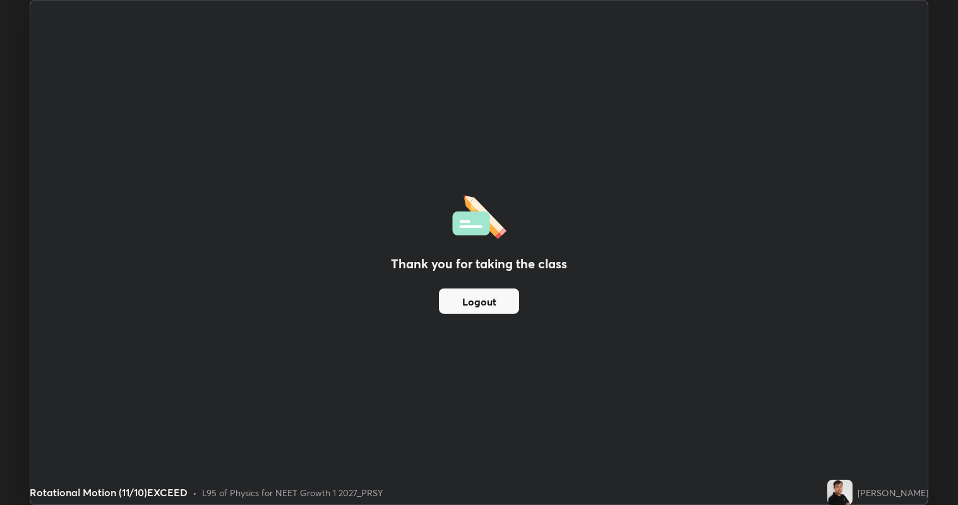
click at [490, 301] on button "Logout" at bounding box center [479, 301] width 80 height 25
